Goal: Transaction & Acquisition: Purchase product/service

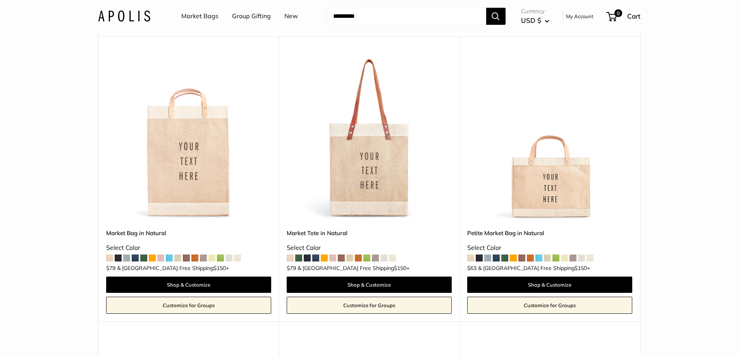
scroll to position [67, 0]
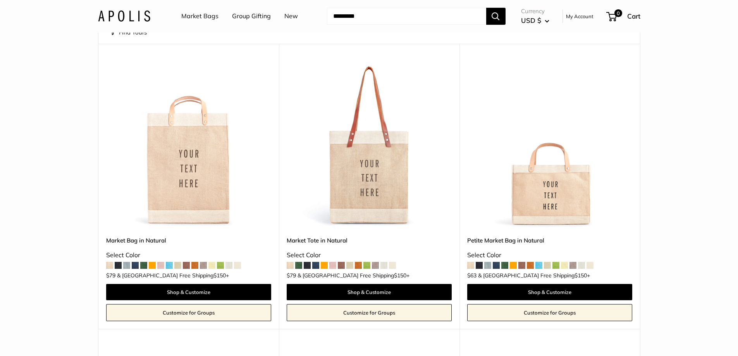
click at [0, 0] on img at bounding box center [0, 0] width 0 height 0
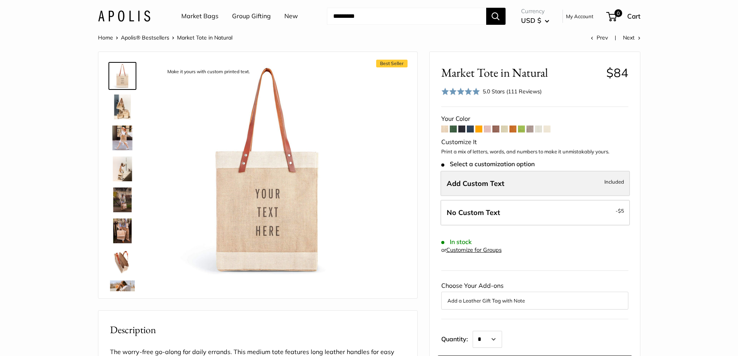
click at [503, 188] on label "Add Custom Text Included" at bounding box center [535, 184] width 189 height 26
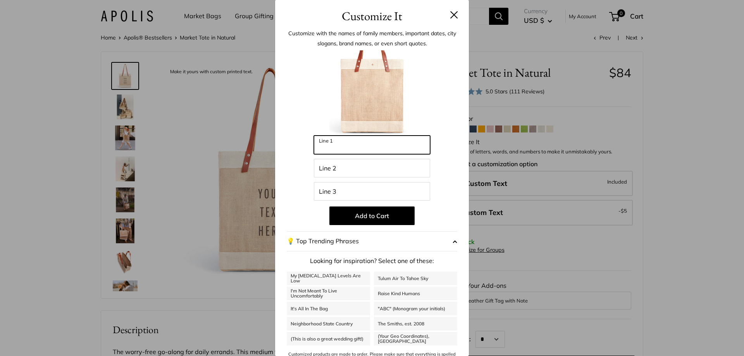
click at [378, 153] on input "Line 1" at bounding box center [372, 145] width 116 height 19
type input "********"
click at [377, 157] on div "Enter 39 letters ******** Line 1 Line 2 Line 3 Add to Cart 💡 Top Trending Phras…" at bounding box center [372, 208] width 170 height 316
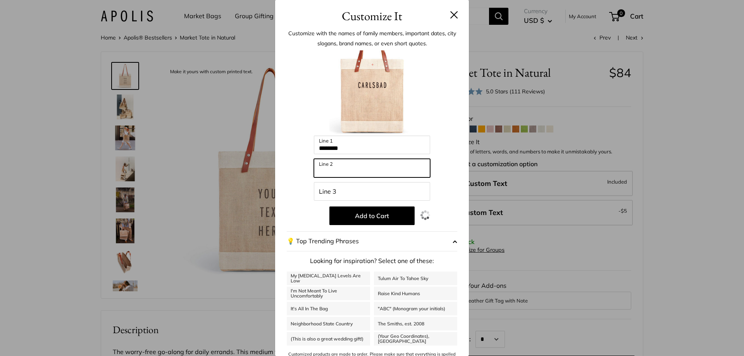
click at [375, 168] on input "Line 2" at bounding box center [372, 168] width 116 height 19
type input "*"
type input "****"
click at [361, 89] on img at bounding box center [371, 92] width 85 height 85
click at [367, 78] on img at bounding box center [371, 92] width 85 height 85
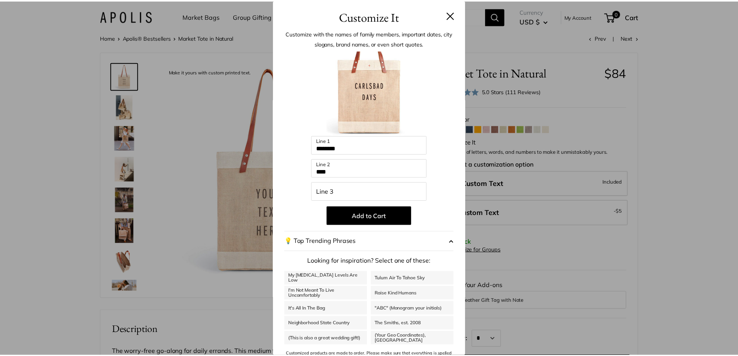
scroll to position [13, 0]
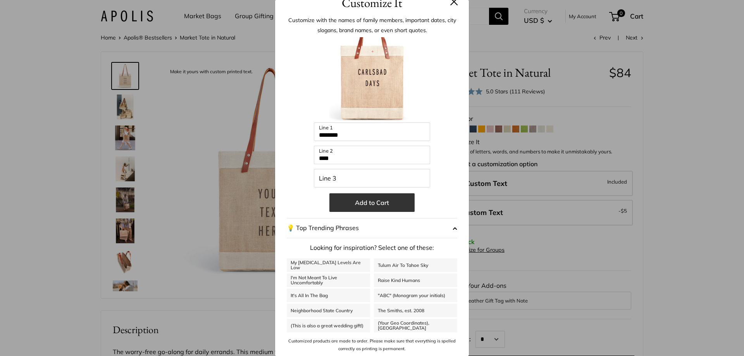
click at [374, 208] on button "Add to Cart" at bounding box center [371, 202] width 85 height 19
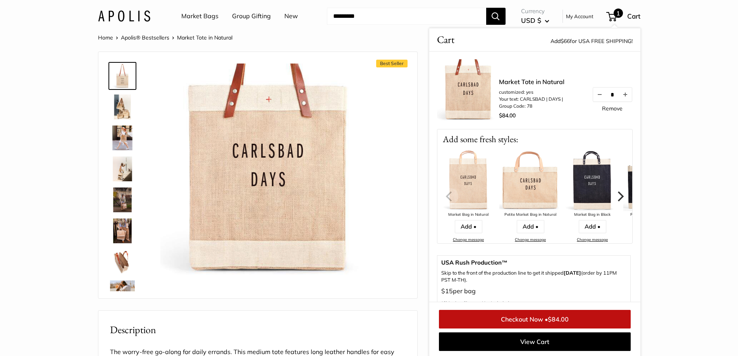
click at [668, 56] on section "Home Apolis® Bestsellers Market Tote in Natural Prev Next Best Seller The Origi…" at bounding box center [369, 357] width 738 height 648
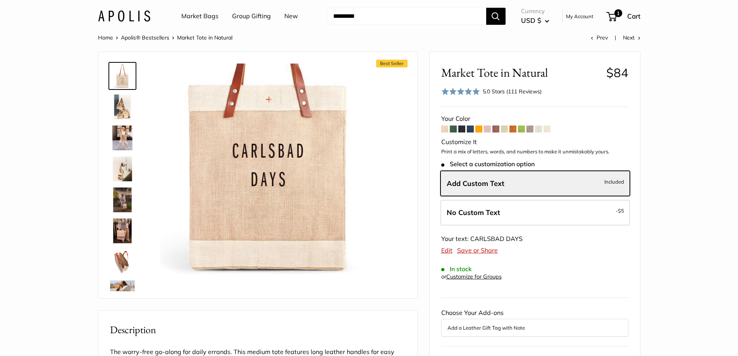
click at [122, 258] on img at bounding box center [122, 262] width 25 height 25
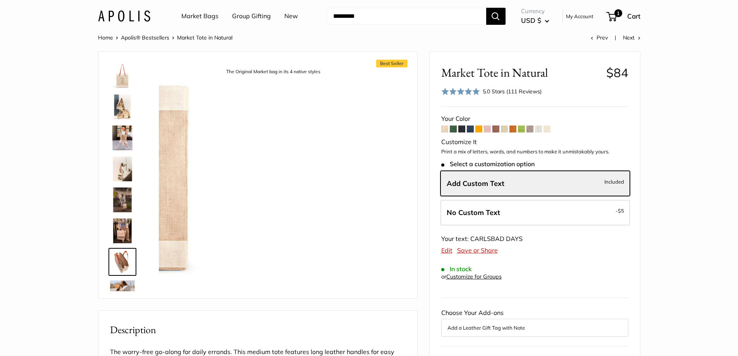
scroll to position [86, 0]
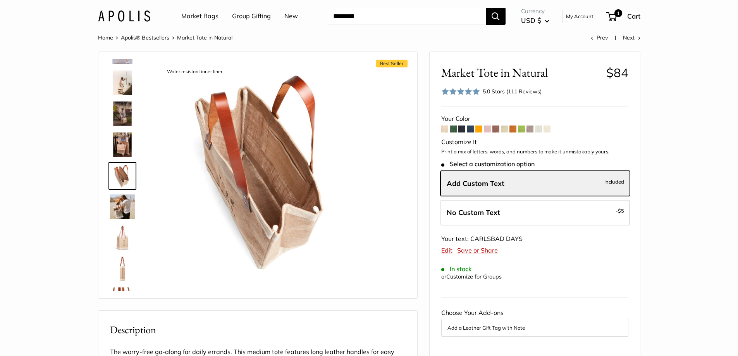
click at [126, 176] on img at bounding box center [122, 176] width 25 height 25
click at [121, 202] on img at bounding box center [122, 207] width 25 height 25
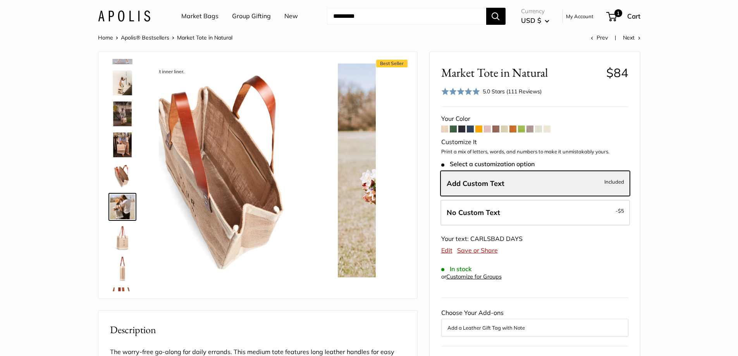
scroll to position [117, 0]
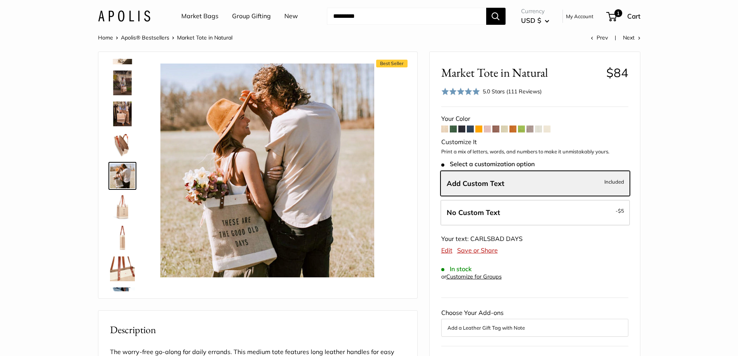
click at [129, 243] on img at bounding box center [122, 238] width 25 height 25
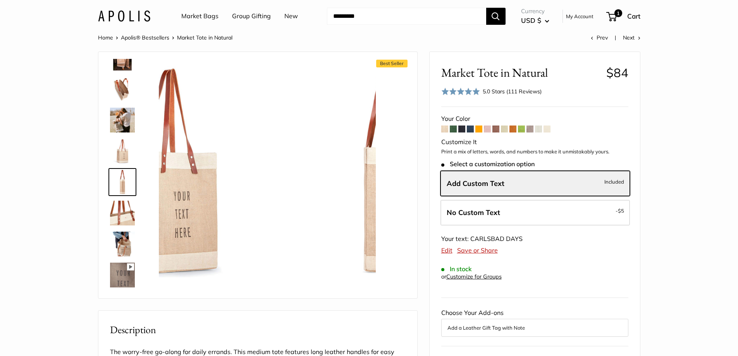
scroll to position [179, 0]
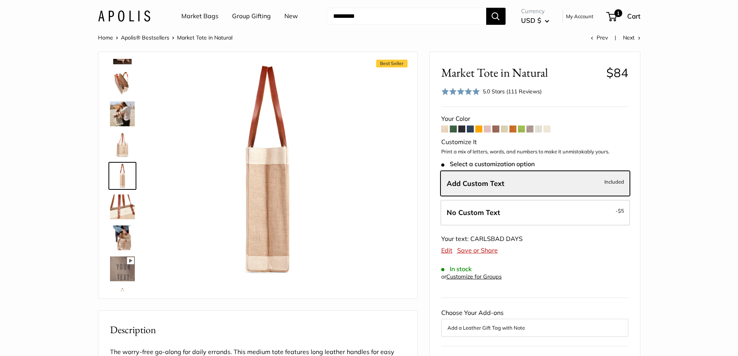
click at [128, 230] on img at bounding box center [122, 238] width 25 height 25
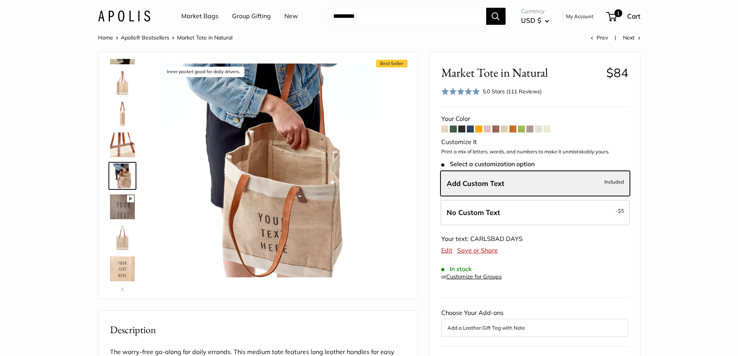
scroll to position [329, 0]
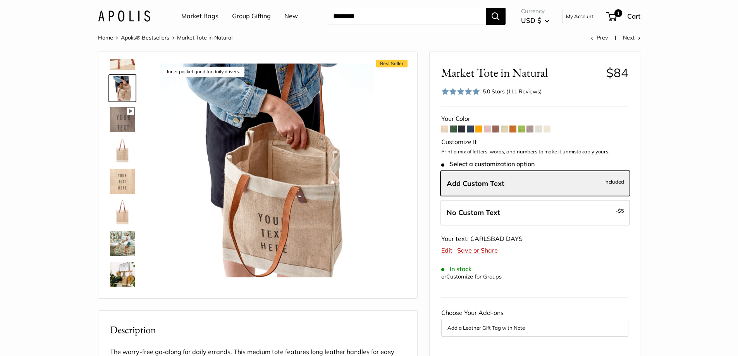
click at [120, 177] on img at bounding box center [122, 181] width 25 height 25
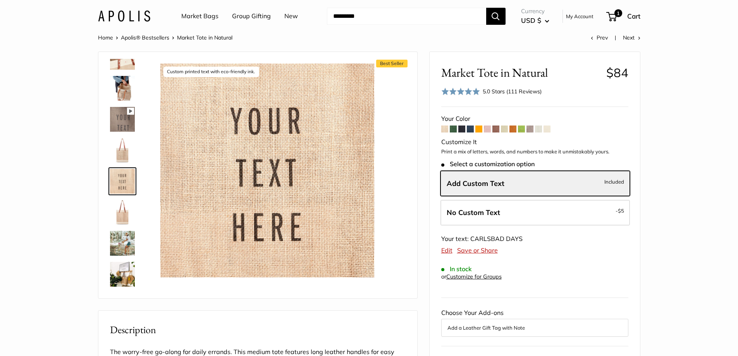
click at [126, 241] on img at bounding box center [122, 243] width 25 height 25
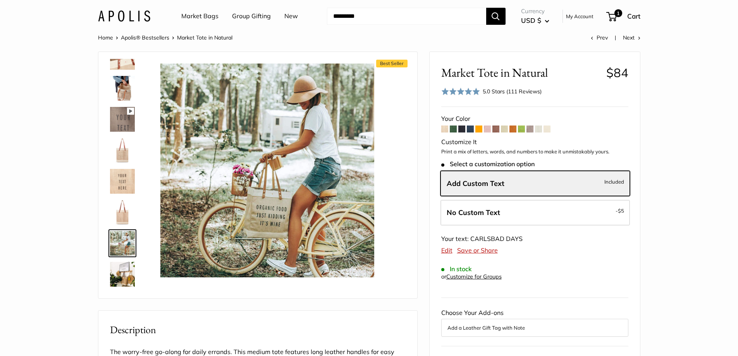
click at [123, 278] on img at bounding box center [122, 274] width 25 height 25
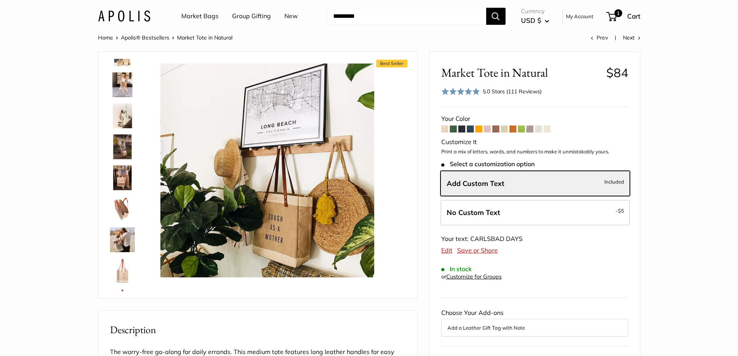
scroll to position [0, 0]
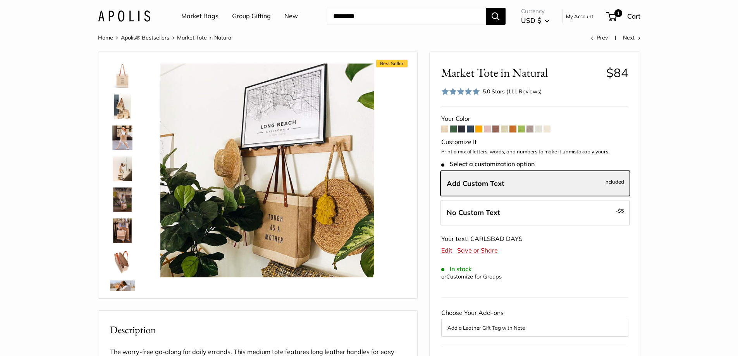
click at [126, 103] on img at bounding box center [122, 107] width 25 height 25
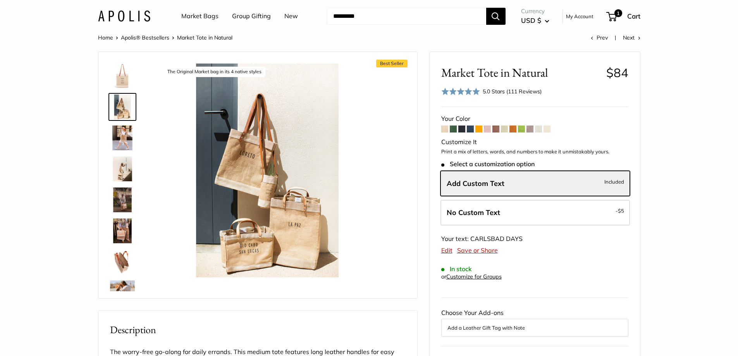
click at [126, 84] on img at bounding box center [122, 76] width 25 height 25
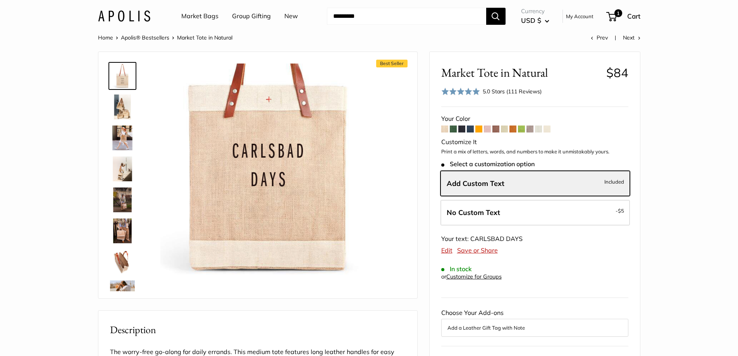
click at [265, 155] on img at bounding box center [267, 171] width 214 height 214
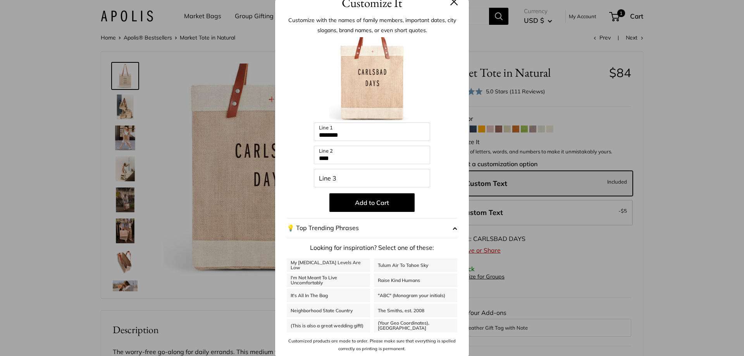
click at [451, 2] on button at bounding box center [454, 2] width 8 height 8
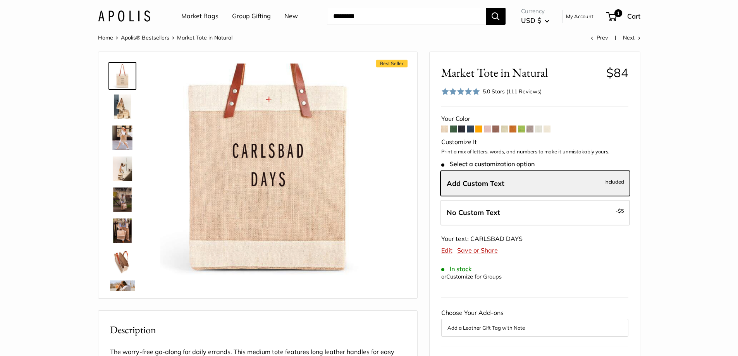
click at [288, 100] on img at bounding box center [267, 171] width 214 height 214
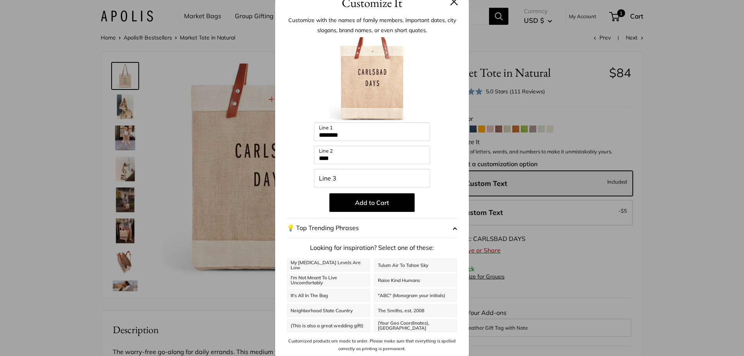
click at [450, 2] on button at bounding box center [454, 2] width 8 height 8
